Goal: Transaction & Acquisition: Purchase product/service

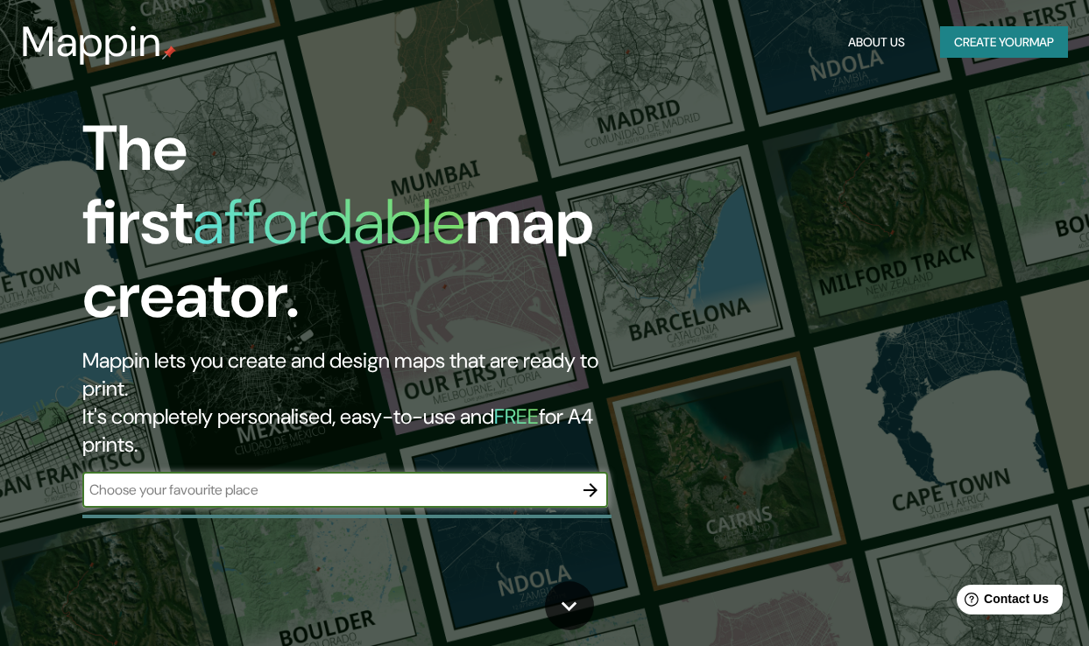
click at [237, 480] on input "text" at bounding box center [327, 490] width 491 height 20
paste input "[GEOGRAPHIC_DATA]"
type input "[GEOGRAPHIC_DATA]"
click at [581, 480] on icon "button" at bounding box center [590, 490] width 21 height 21
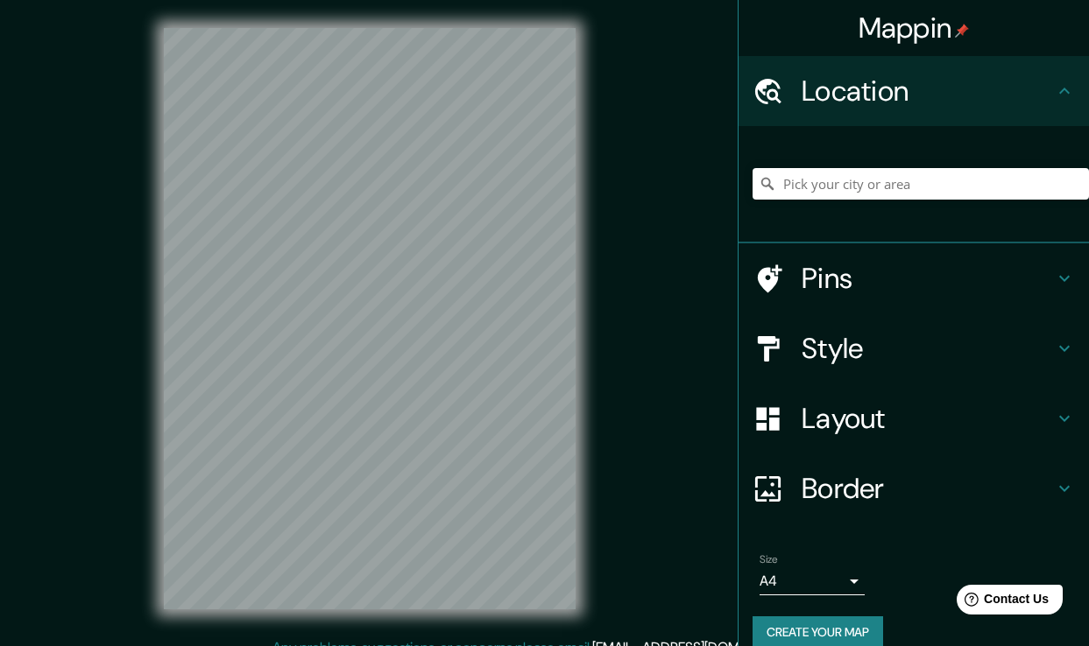
click at [585, 418] on div at bounding box center [370, 319] width 468 height 638
click at [828, 173] on input "Pick your city or area" at bounding box center [920, 184] width 336 height 32
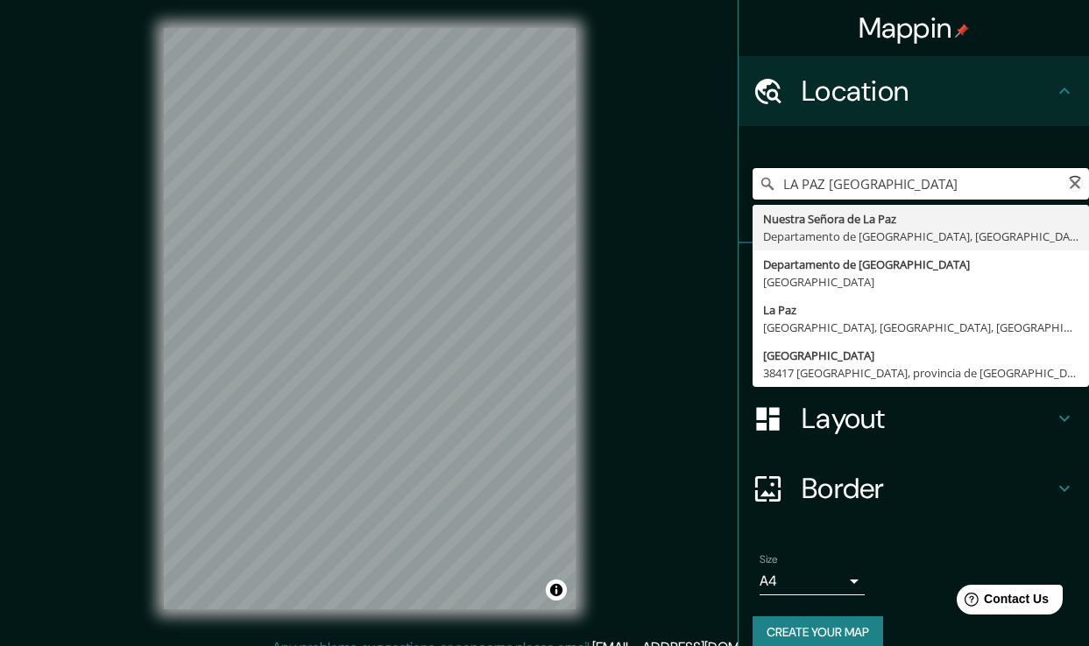
type input "[GEOGRAPHIC_DATA], [GEOGRAPHIC_DATA], [GEOGRAPHIC_DATA]"
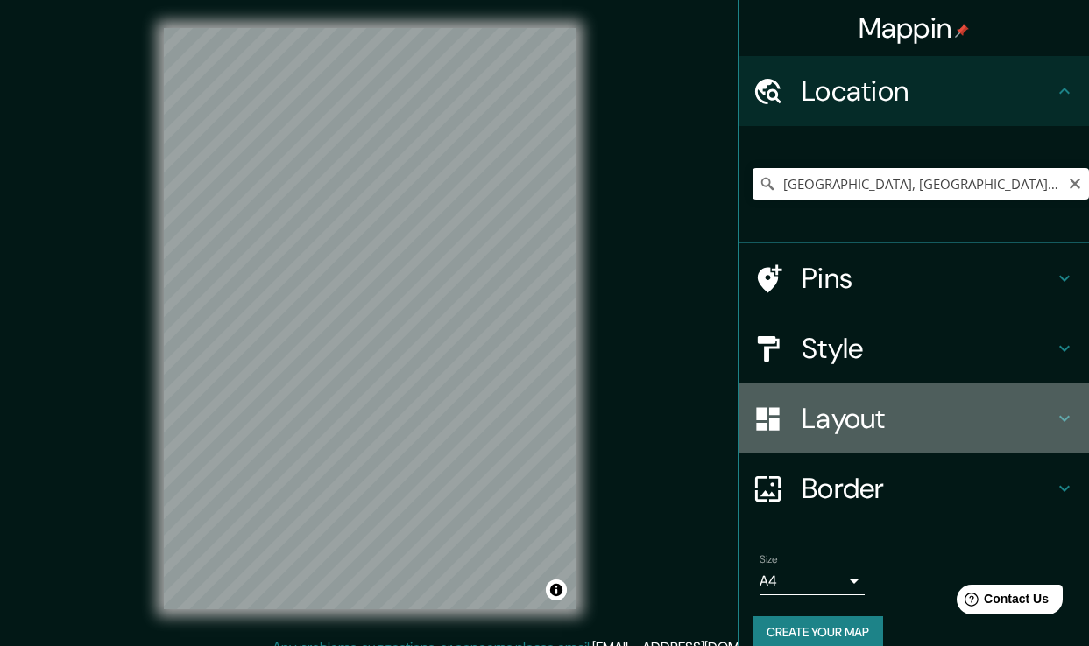
click at [1054, 414] on icon at bounding box center [1064, 418] width 21 height 21
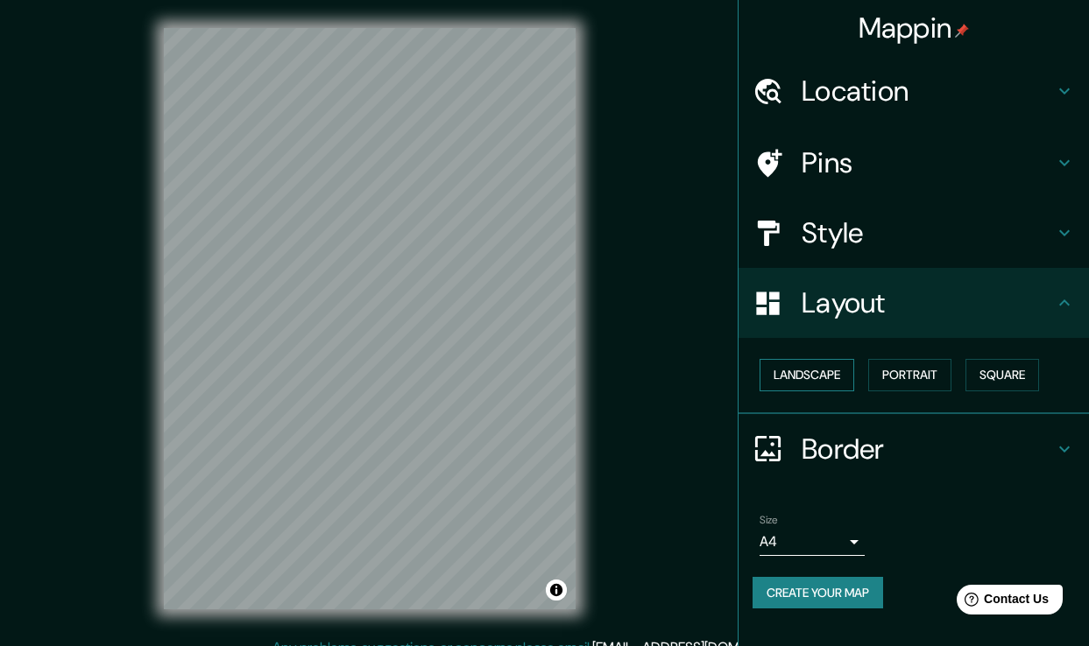
click at [833, 371] on button "Landscape" at bounding box center [806, 375] width 95 height 32
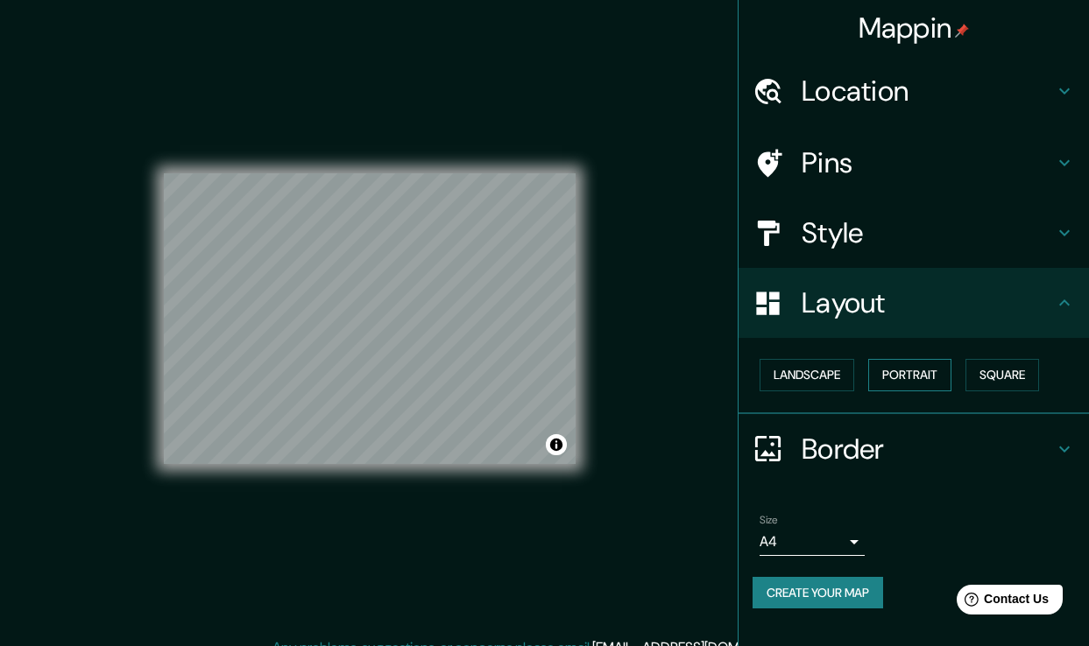
click at [906, 378] on button "Portrait" at bounding box center [909, 375] width 83 height 32
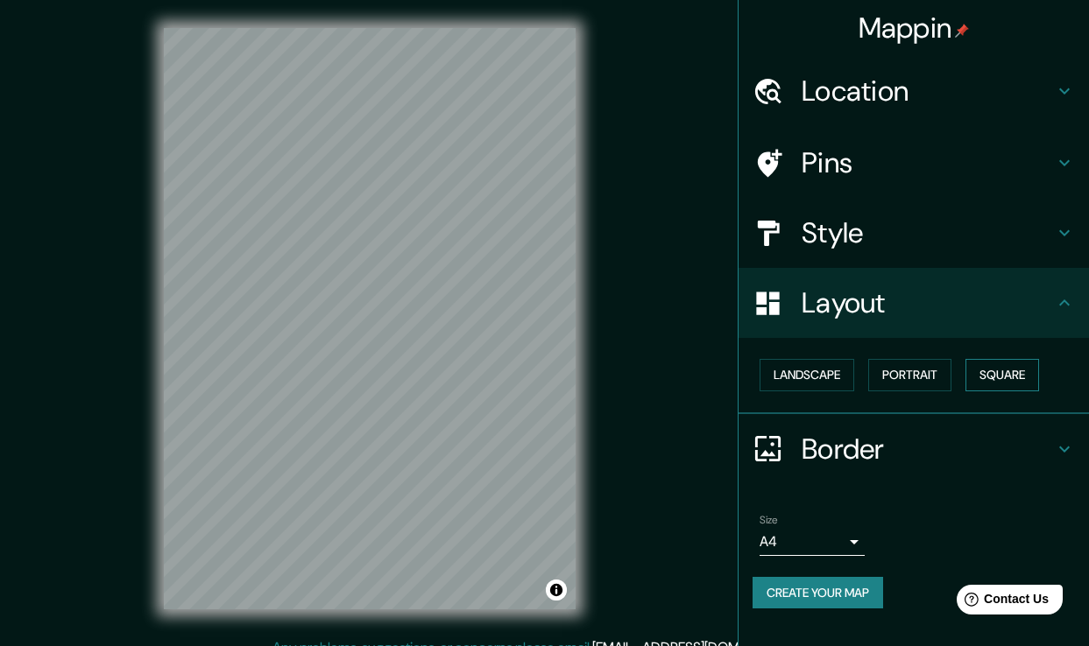
click at [1007, 380] on button "Square" at bounding box center [1002, 375] width 74 height 32
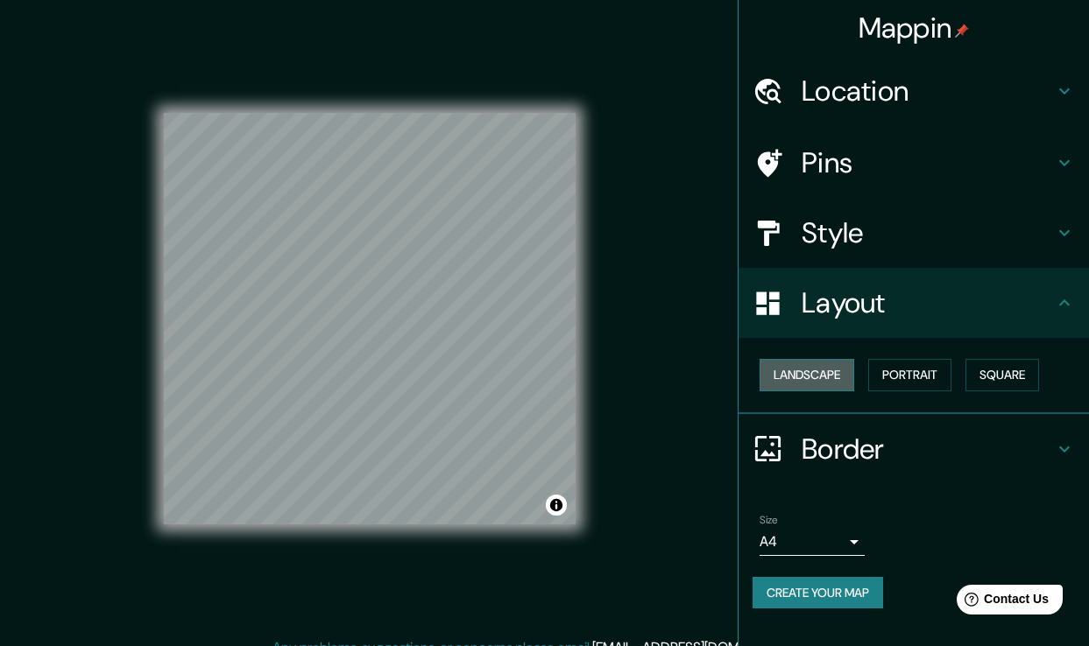
click at [837, 364] on button "Landscape" at bounding box center [806, 375] width 95 height 32
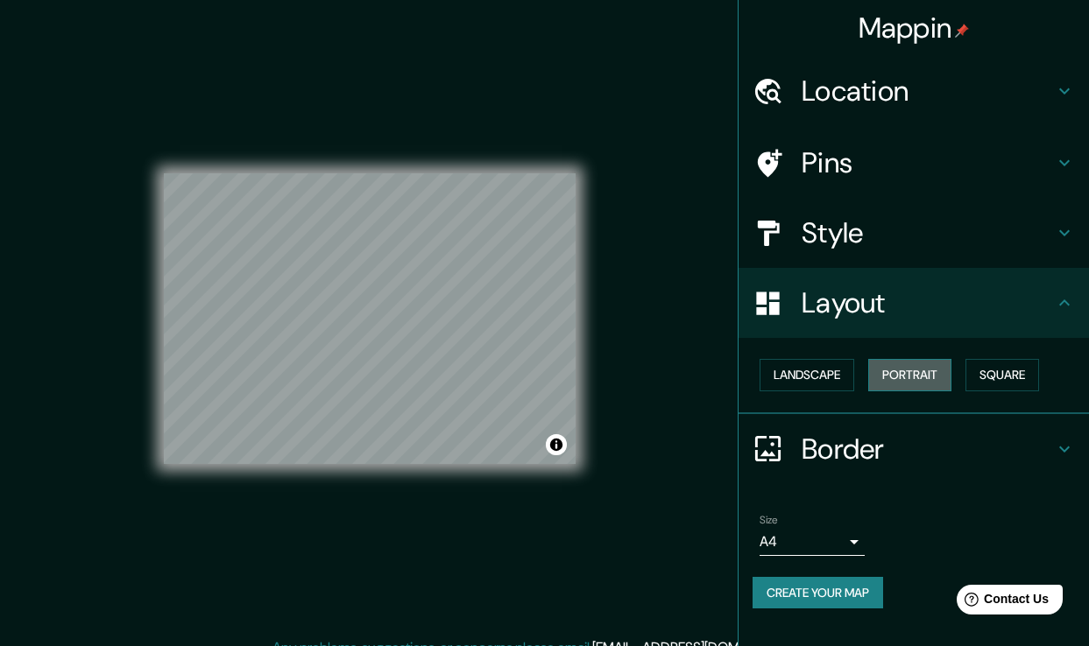
click at [915, 372] on button "Portrait" at bounding box center [909, 375] width 83 height 32
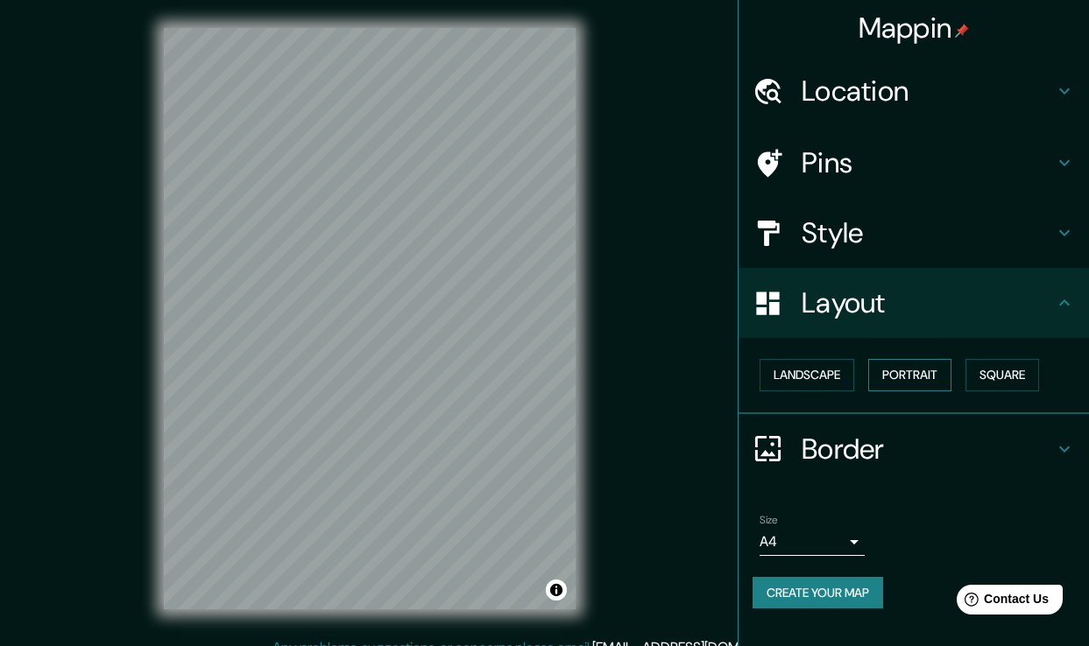
click at [894, 367] on button "Portrait" at bounding box center [909, 375] width 83 height 32
click at [993, 374] on button "Square" at bounding box center [1002, 375] width 74 height 32
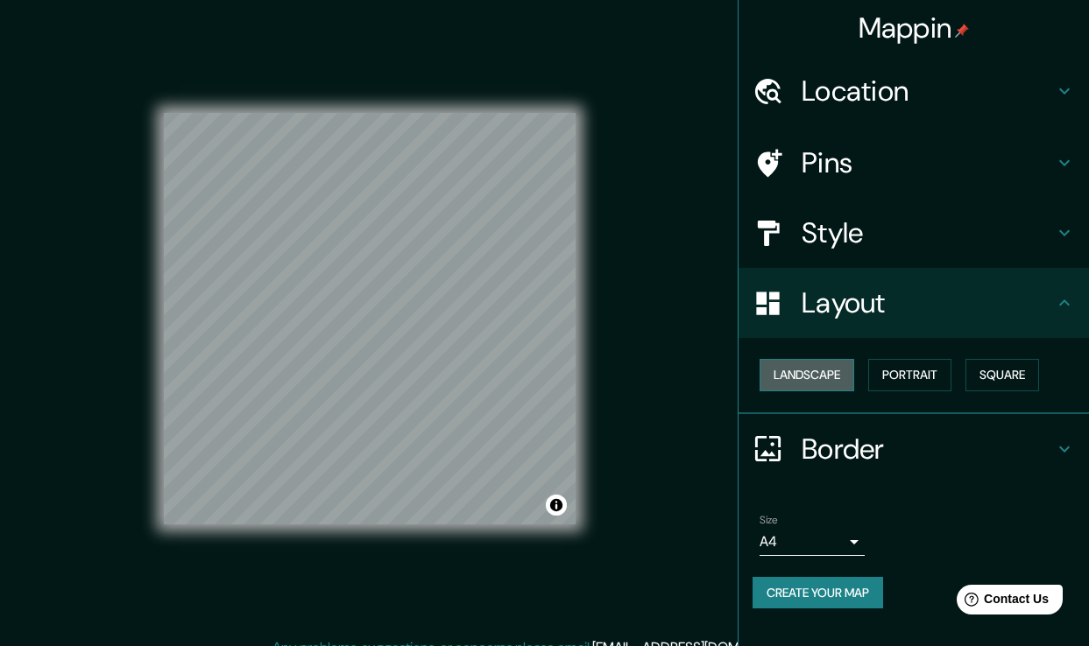
click at [837, 372] on button "Landscape" at bounding box center [806, 375] width 95 height 32
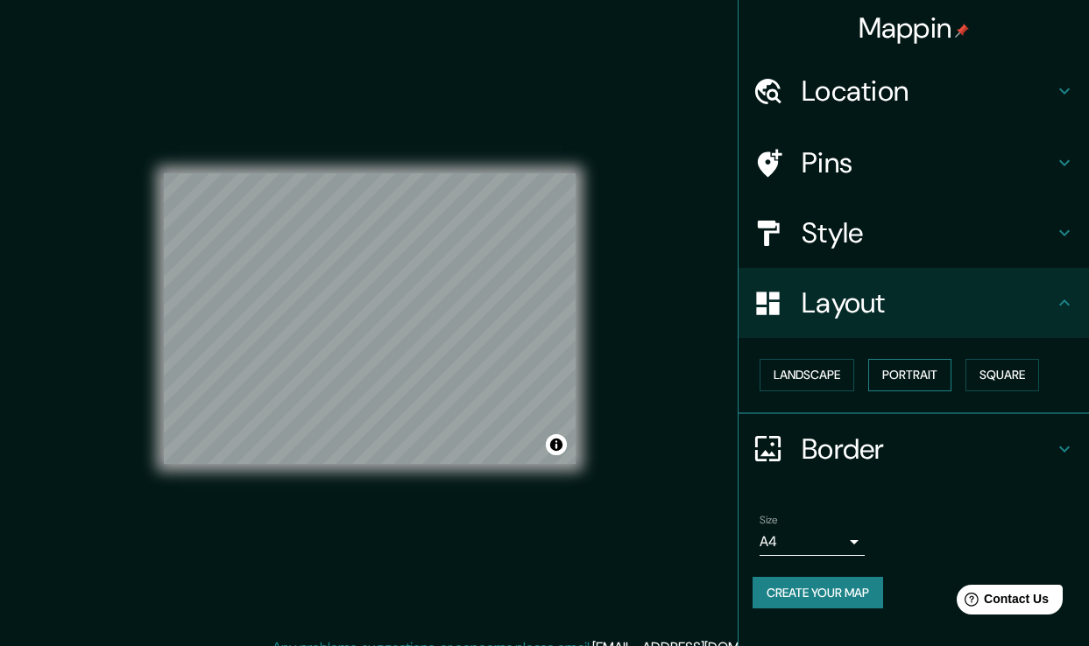
click at [893, 374] on button "Portrait" at bounding box center [909, 375] width 83 height 32
